Goal: Task Accomplishment & Management: Manage account settings

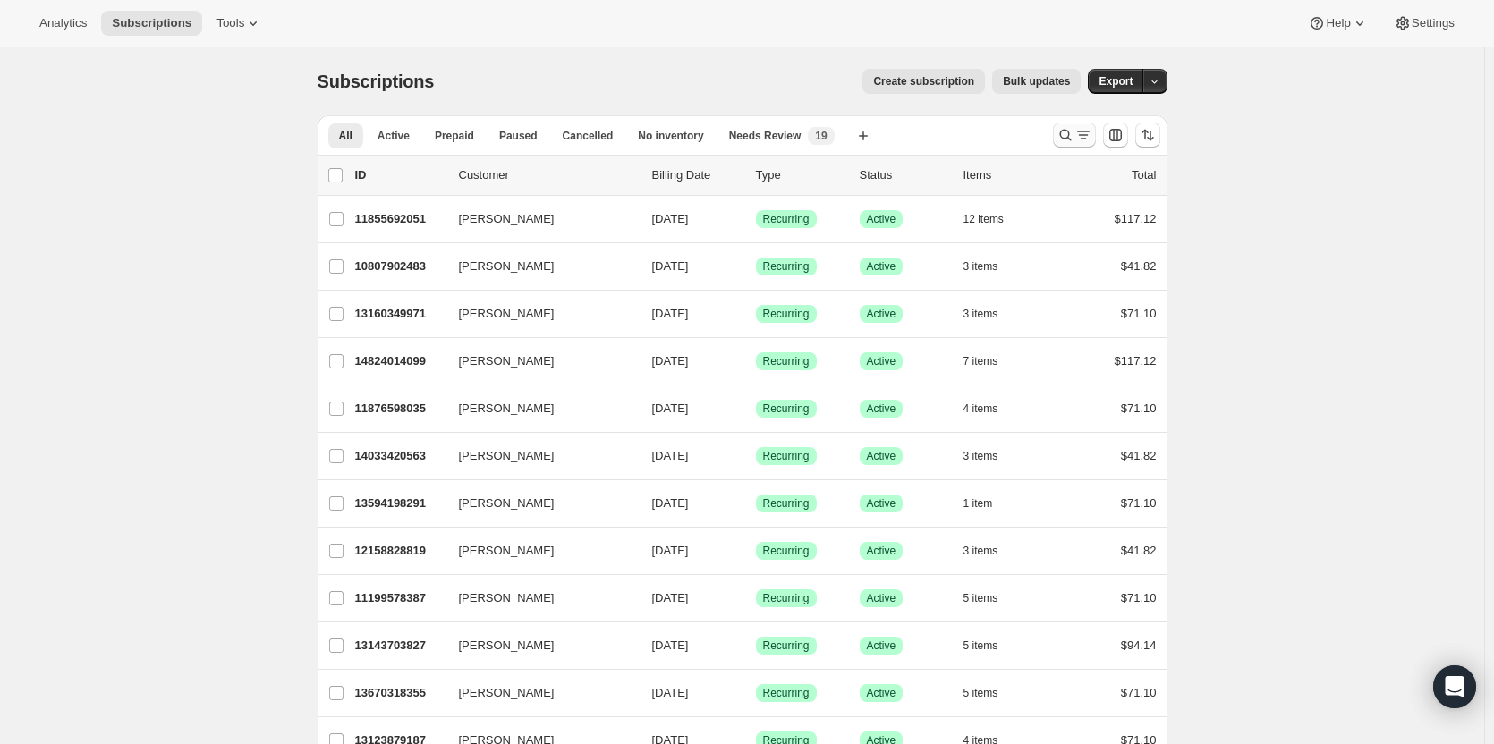
click at [1071, 137] on icon "Search and filter results" at bounding box center [1065, 135] width 18 height 18
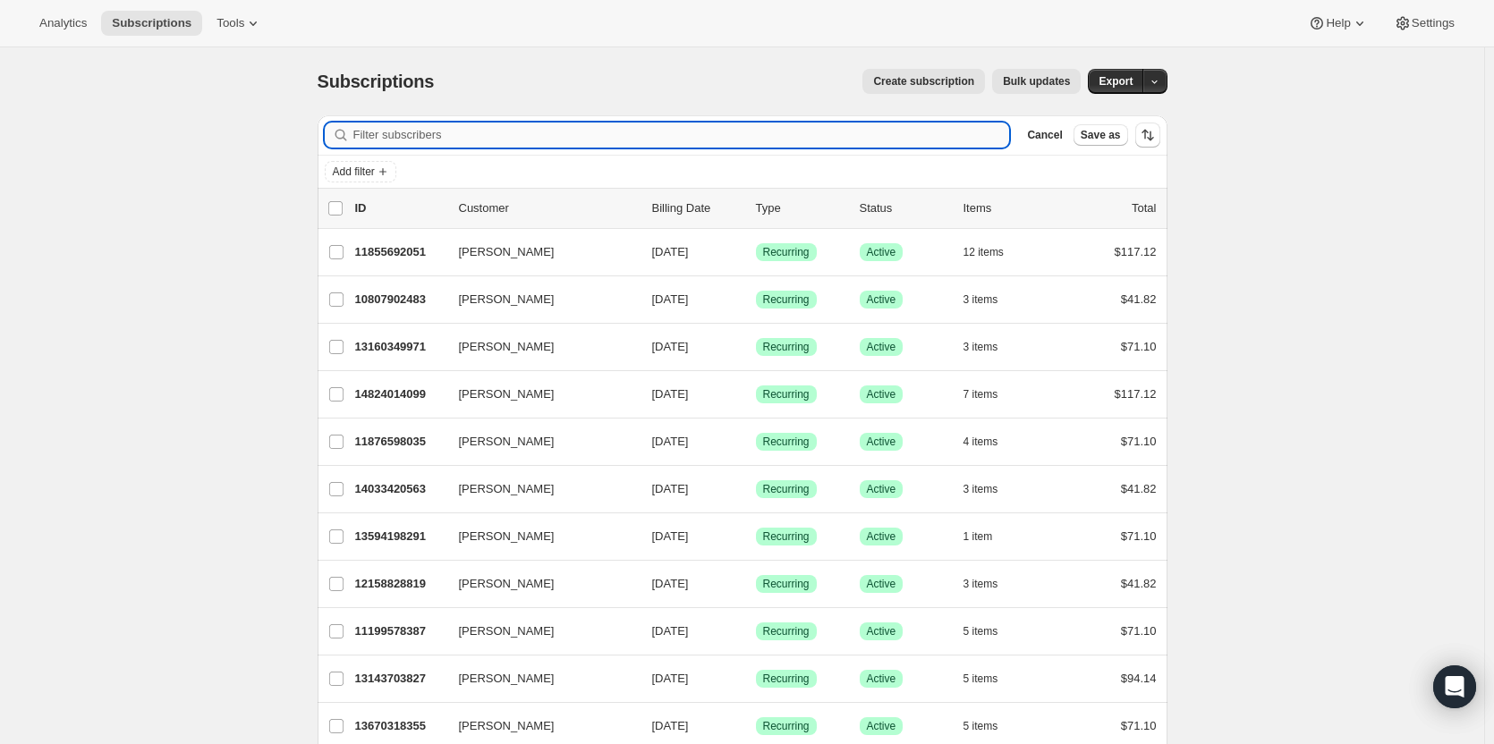
paste input "#10808066323"
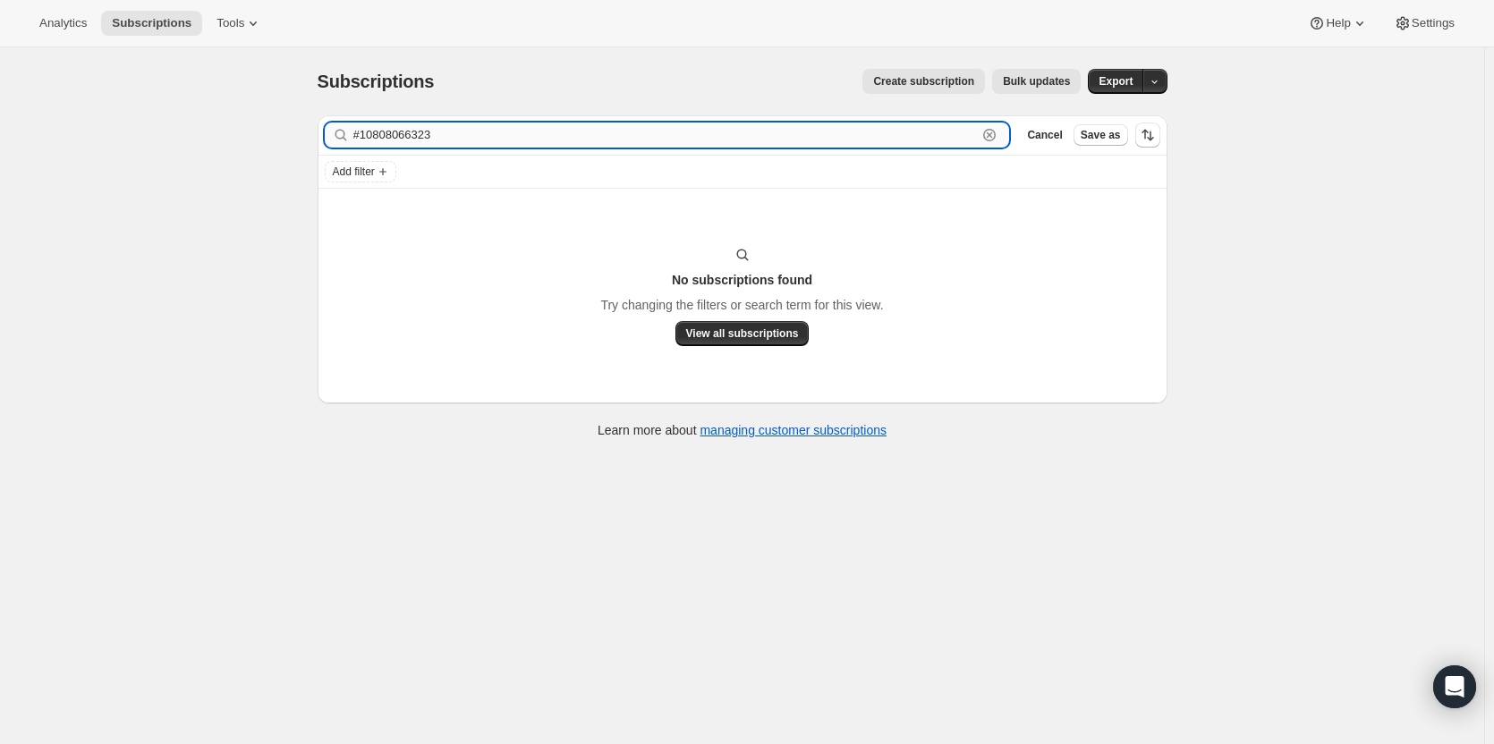
click at [366, 132] on input "#10808066323" at bounding box center [665, 135] width 624 height 25
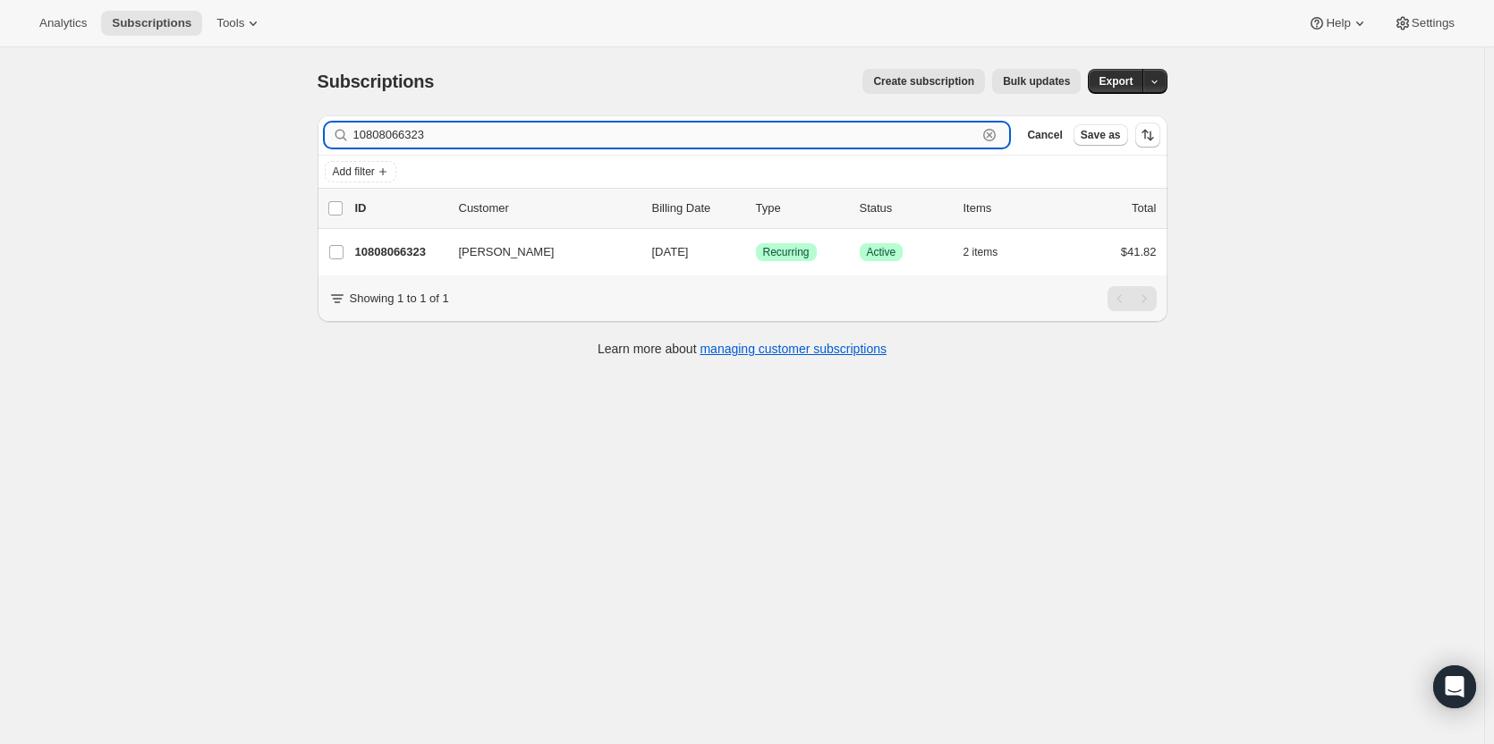
click at [484, 140] on input "10808066323" at bounding box center [665, 135] width 624 height 25
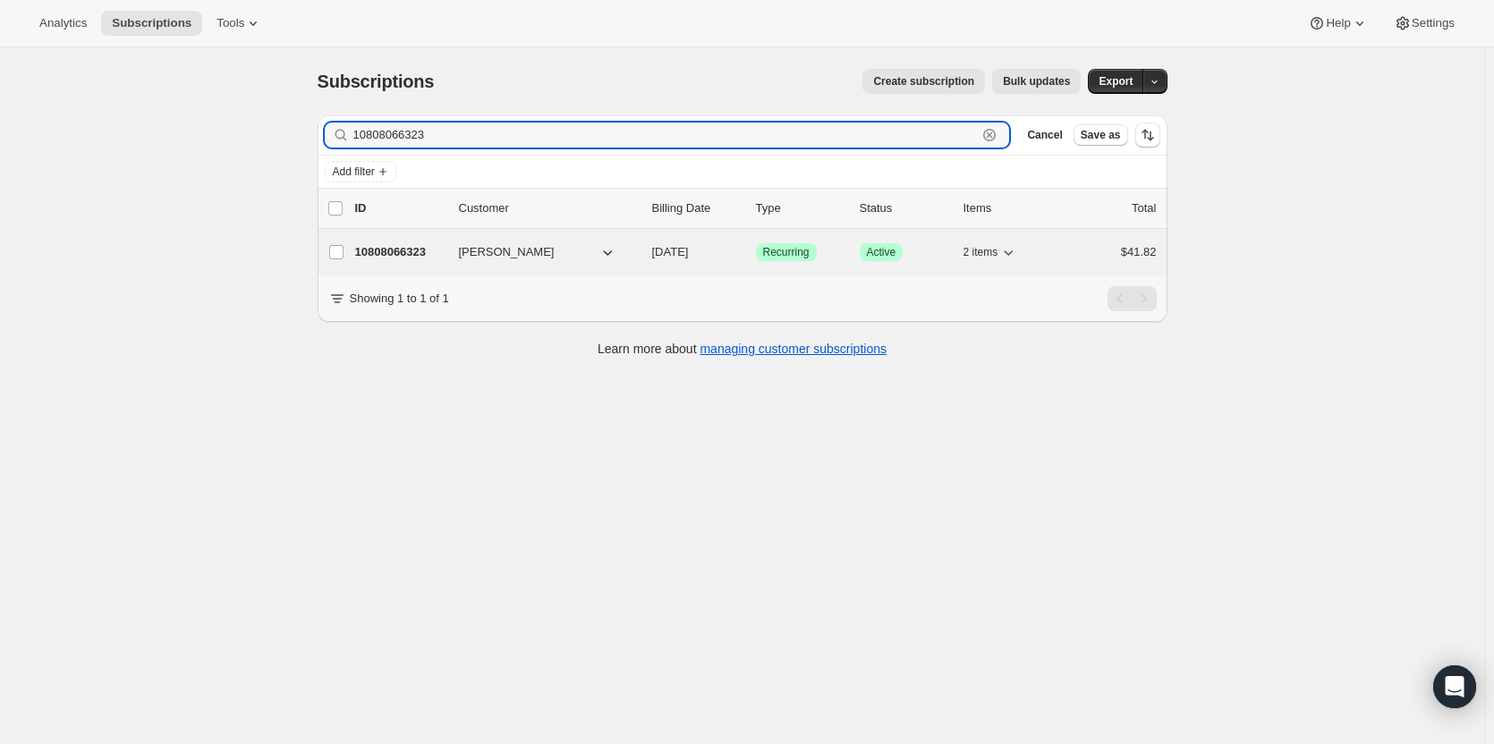
type input "10808066323"
click at [392, 256] on p "10808066323" at bounding box center [399, 252] width 89 height 18
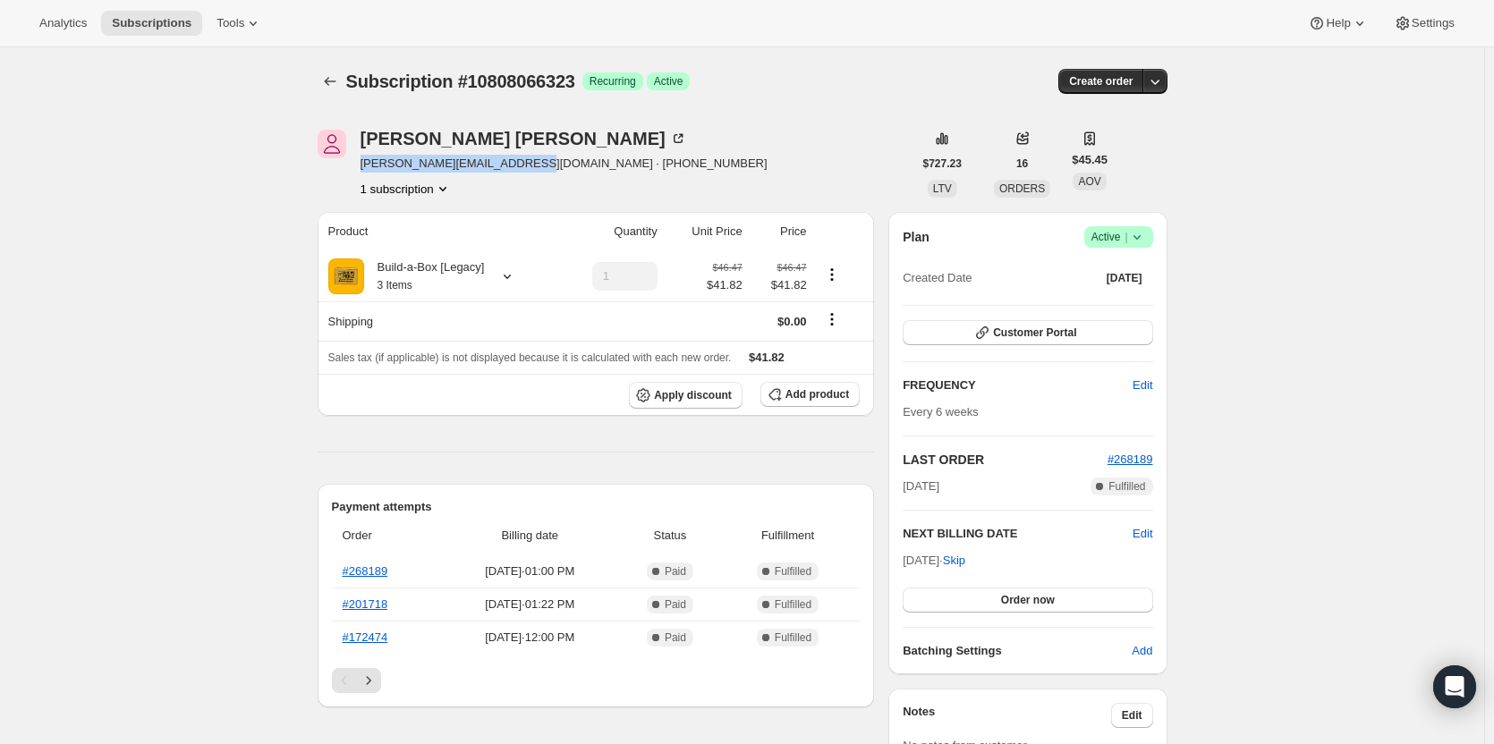
drag, startPoint x: 513, startPoint y: 165, endPoint x: 358, endPoint y: 167, distance: 155.6
click at [358, 167] on div "[PERSON_NAME] [PERSON_NAME][EMAIL_ADDRESS][DOMAIN_NAME] · [PHONE_NUMBER] 1 subs…" at bounding box center [615, 164] width 595 height 68
copy span "[PERSON_NAME][EMAIL_ADDRESS][DOMAIN_NAME]"
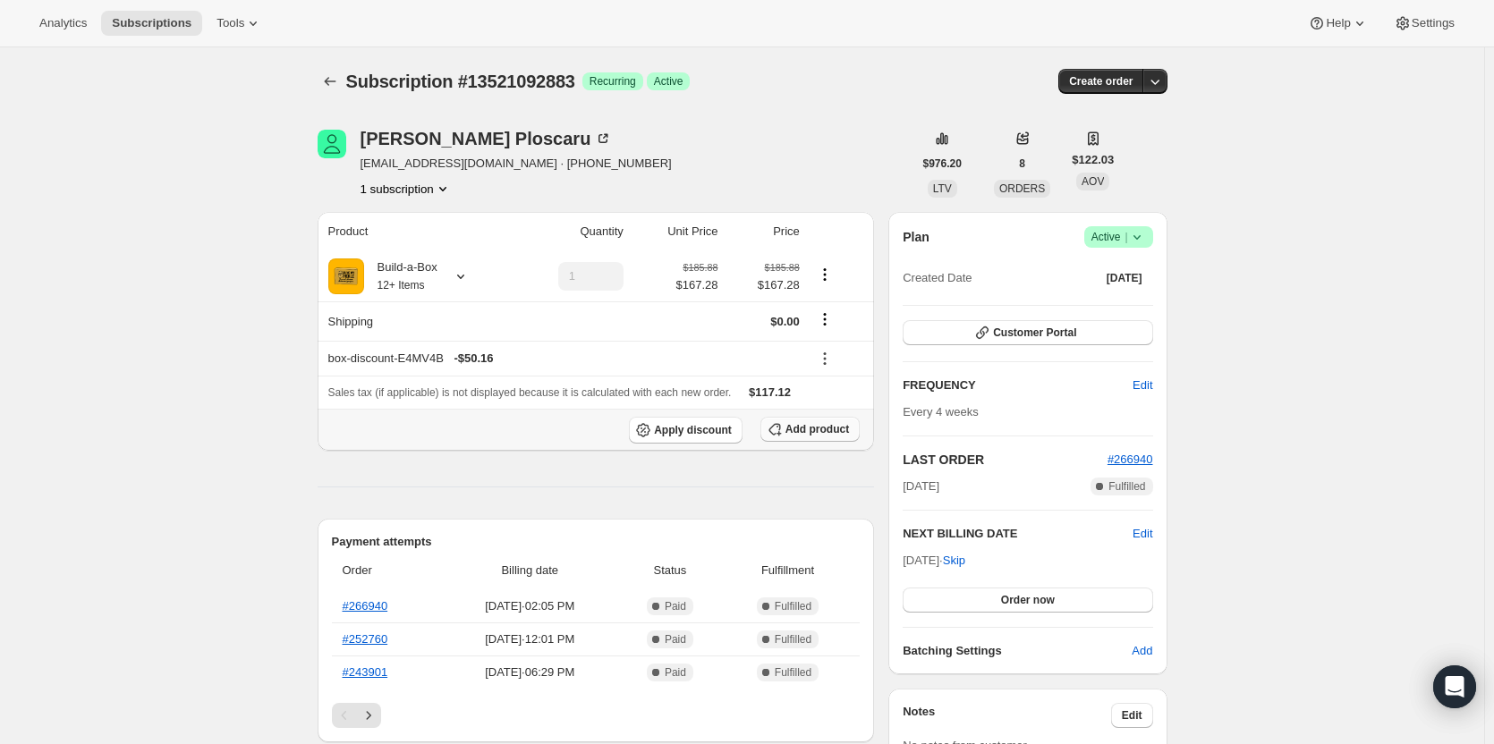
click at [828, 434] on span "Add product" at bounding box center [817, 429] width 64 height 14
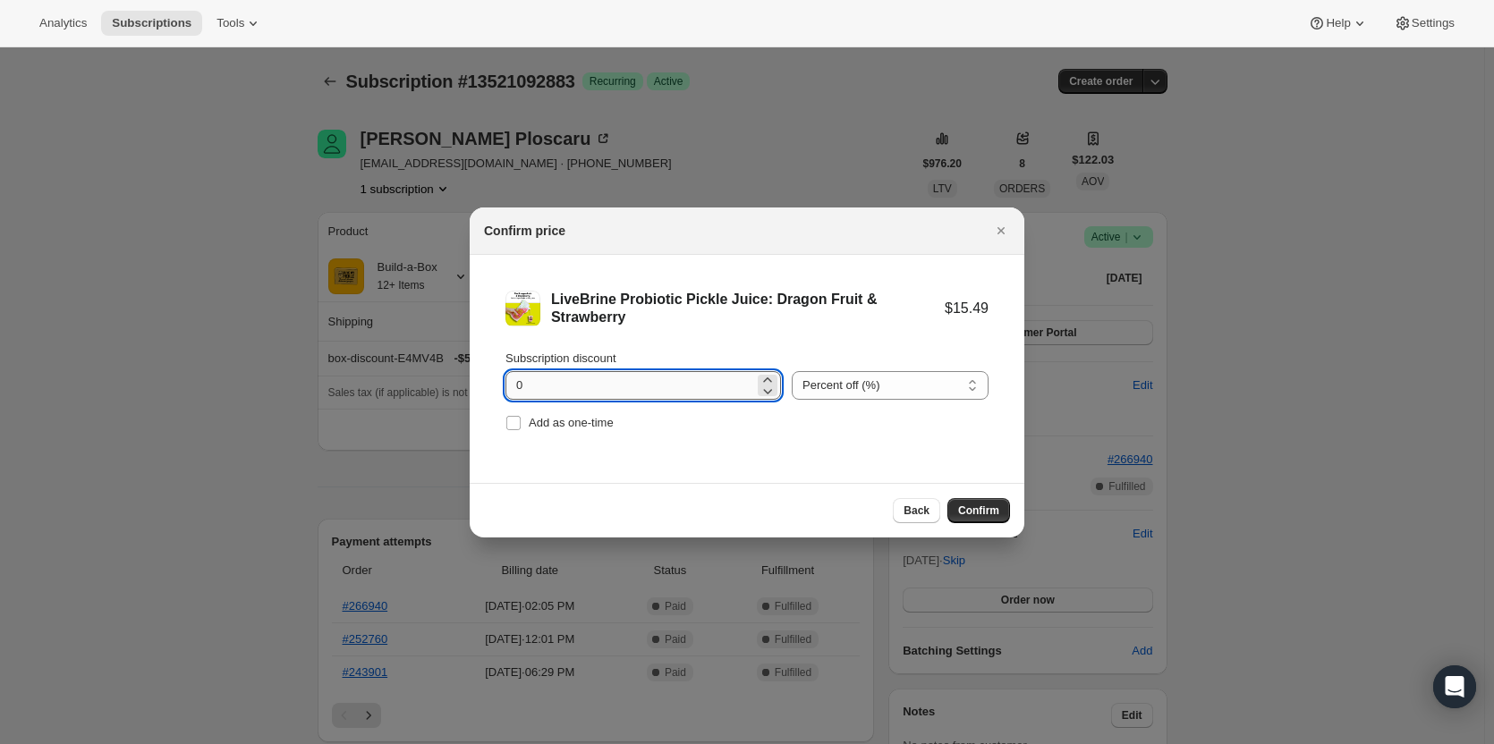
click at [619, 393] on input "0" at bounding box center [629, 385] width 249 height 29
type input "100"
click at [580, 419] on span "Add as one-time" at bounding box center [571, 422] width 85 height 13
click at [521, 419] on input "Add as one-time" at bounding box center [513, 423] width 14 height 14
checkbox input "true"
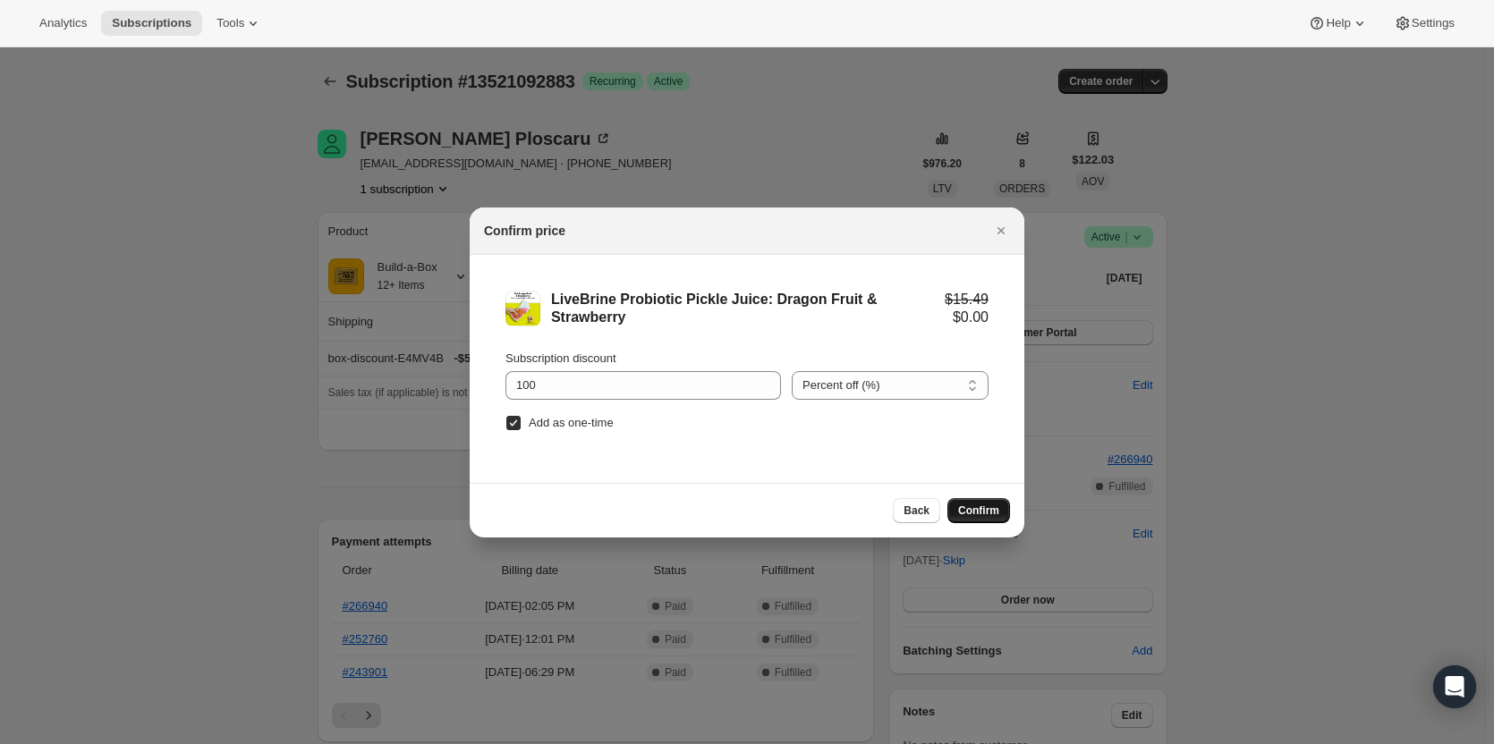
click at [981, 509] on span "Confirm" at bounding box center [978, 511] width 41 height 14
